Goal: Download file/media

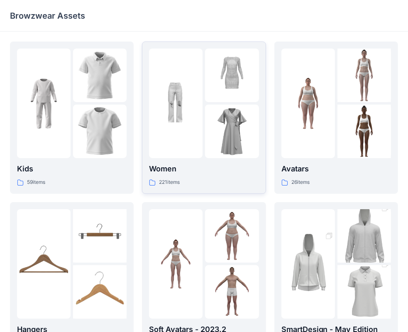
click at [218, 178] on div "221 items" at bounding box center [203, 182] width 109 height 9
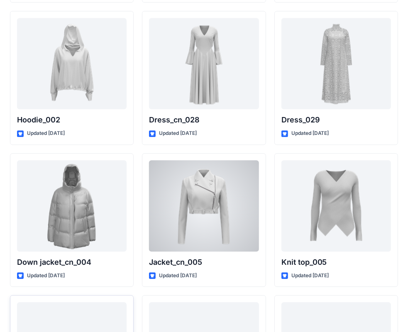
scroll to position [5303, 0]
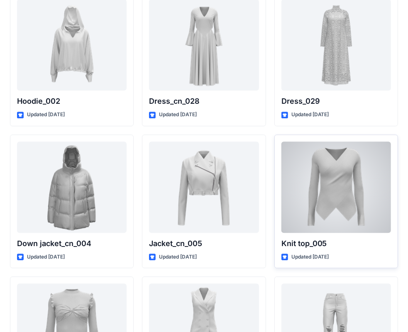
click at [324, 186] on div at bounding box center [335, 186] width 109 height 91
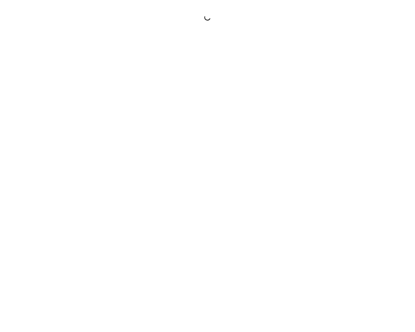
click at [324, 186] on div at bounding box center [207, 166] width 415 height 332
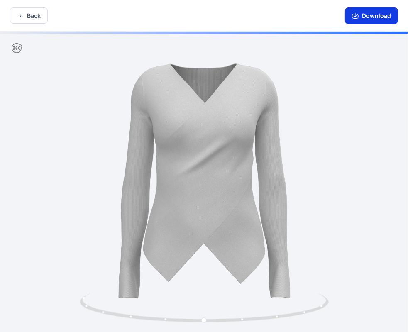
click at [374, 17] on button "Download" at bounding box center [370, 15] width 53 height 17
click at [38, 17] on button "Back" at bounding box center [29, 15] width 38 height 16
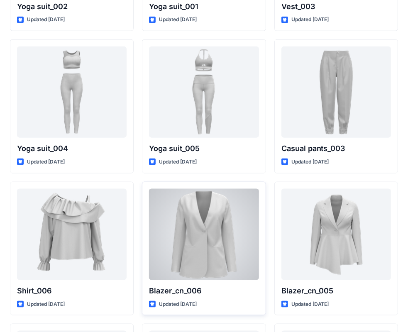
scroll to position [4710, 0]
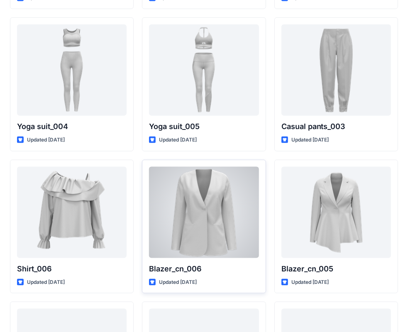
click at [209, 210] on div at bounding box center [203, 212] width 109 height 91
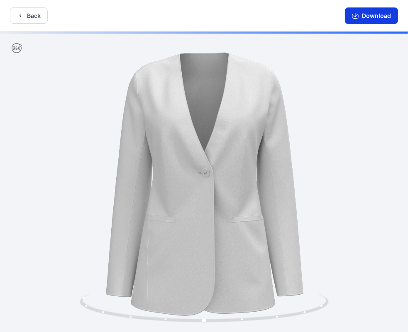
click at [358, 16] on icon "button" at bounding box center [355, 15] width 7 height 7
